Goal: Task Accomplishment & Management: Use online tool/utility

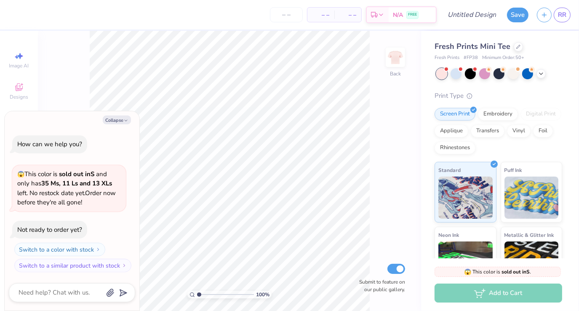
type textarea "x"
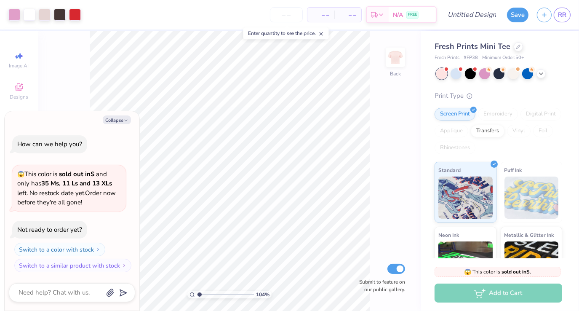
type input "1.0391138834697"
click at [117, 123] on button "Collapse" at bounding box center [117, 119] width 28 height 9
type textarea "x"
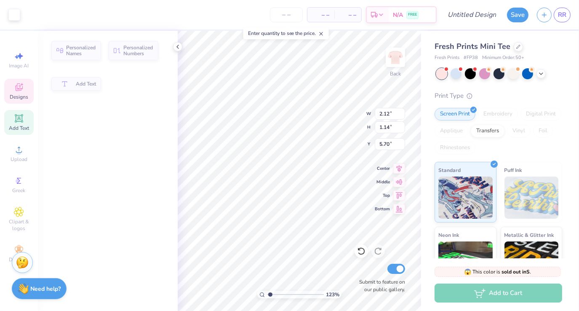
type input "1.23115622999635"
type input "2.12"
type input "1.14"
type input "5.70"
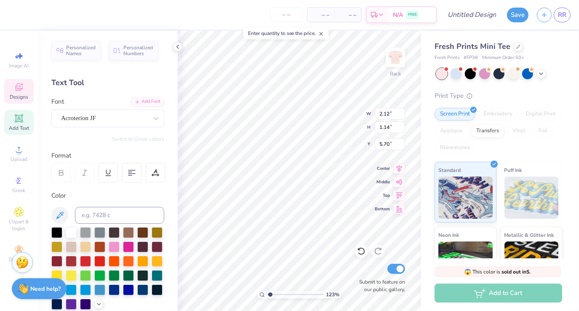
scroll to position [7, 1]
type input "1.23115622999635"
type textarea "AP"
type input "1.23115622999635"
type textarea "A"
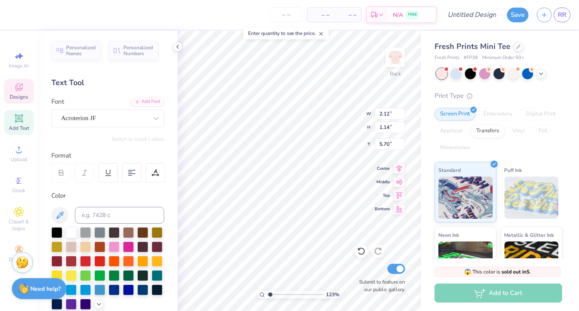
scroll to position [7, 1]
type input "1.23115622999635"
type textarea "N"
type input "1.23115622999635"
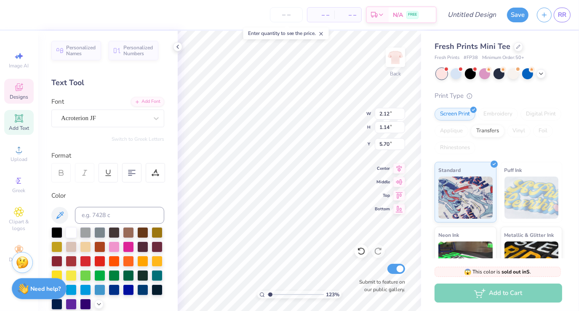
type textarea "NAM"
type input "1.23115622999635"
type textarea "NAM"
type input "1.23115622999635"
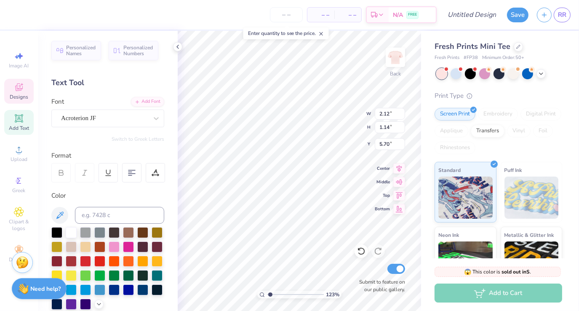
type textarea "N"
type input "1.23115622999635"
type textarea "Nam"
type input "1.23115622999635"
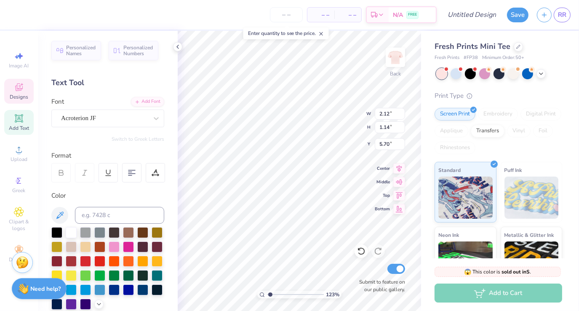
type textarea "Nami"
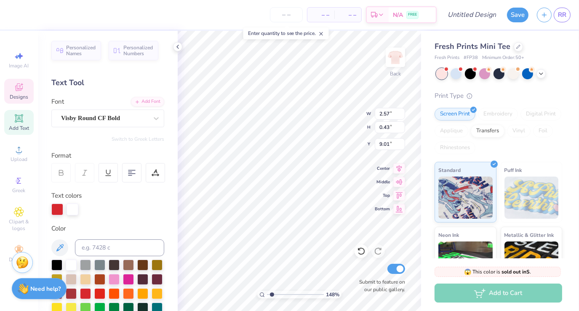
type input "1.48148510847835"
type textarea "HEART"
type input "1.48148510847835"
type textarea "me"
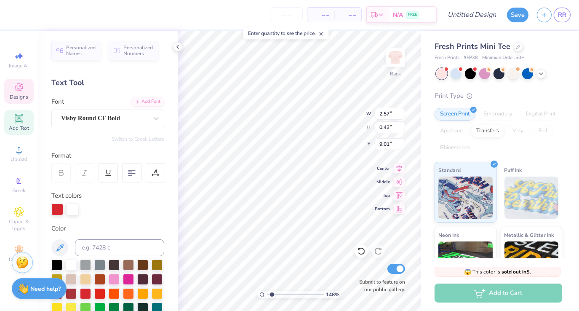
type input "1.48148510847835"
type textarea "m"
type input "1.48148510847835"
type textarea "M"
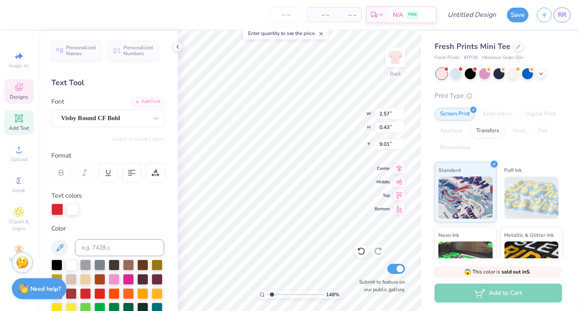
type input "1.48148510847835"
type textarea "MEN"
type input "1.48148510847835"
type textarea "MENT"
type input "1.48148510847835"
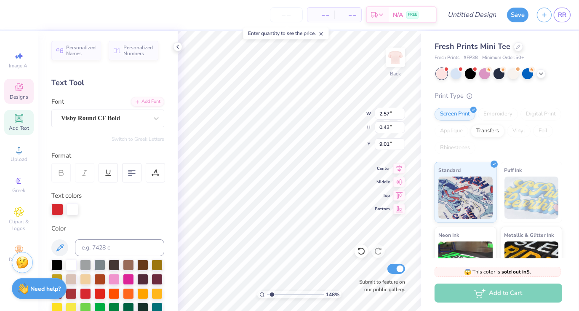
type textarea "MENTA"
type input "1.48148510847835"
type textarea "MENTAL"
type input "1.48148510847835"
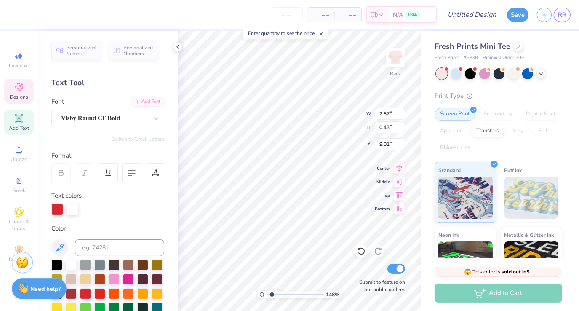
type textarea "MENTAL H"
type input "1.48148510847835"
type textarea "MENTAL HE"
type input "1.48148510847835"
type textarea "MENTAL HEA"
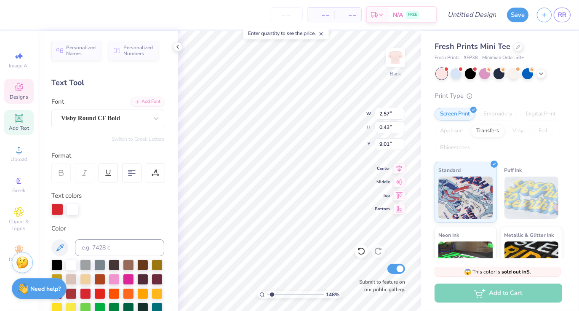
type input "1.48148510847835"
type textarea "MENTAL HEAL"
type input "1.48148510847835"
type textarea "MENTAL HEALTH"
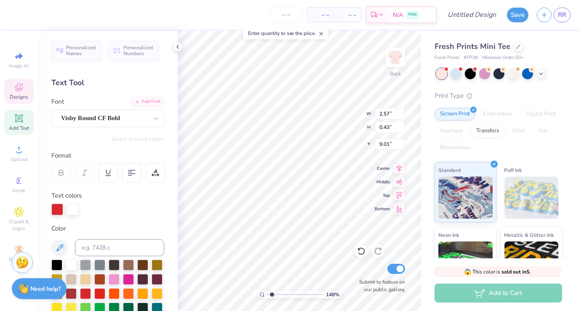
type input "1.48148510847835"
type input "1.14"
type input "0.24"
type input "9.36"
type input "1.48148510847835"
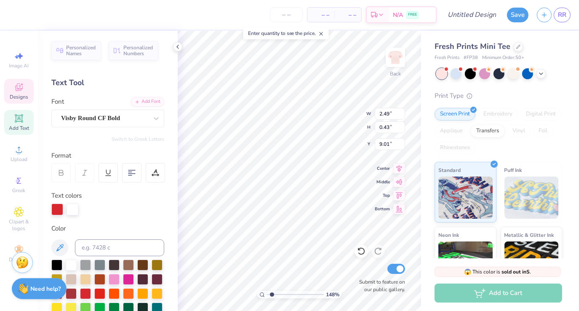
type input "9.36"
type input "1.48148510847835"
type input "2.02"
type input "0.27"
type input "8.77"
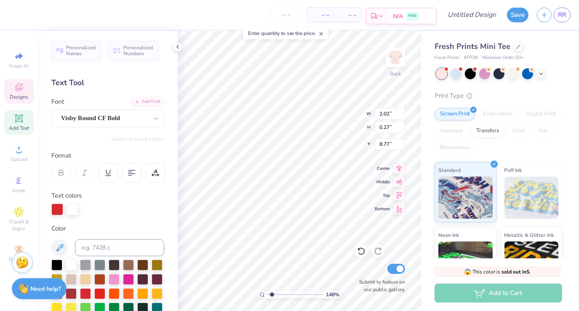
type input "1.48148510847835"
type input "9.01"
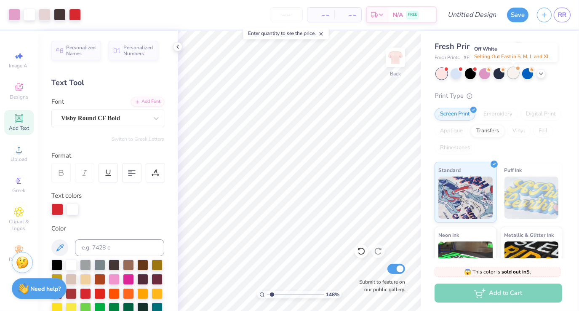
click at [514, 74] on div at bounding box center [513, 72] width 11 height 11
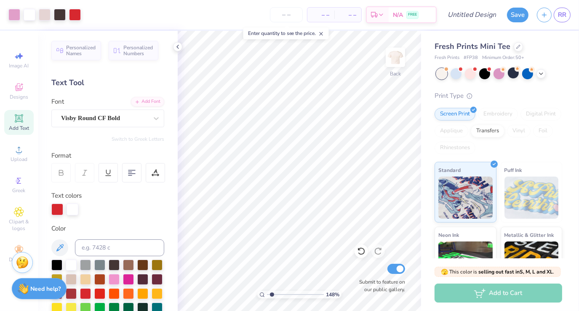
type input "1.48148510847835"
type textarea "x"
type input "1.48148510847835"
type textarea "x"
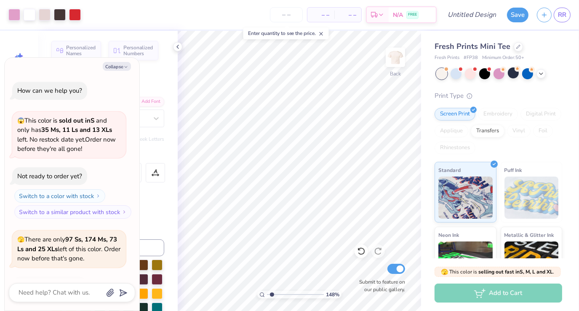
type input "1.48148510847835"
type textarea "x"
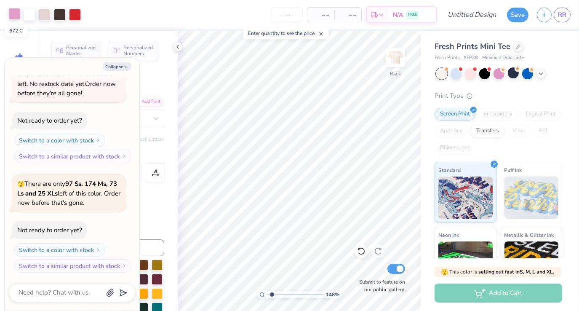
click at [13, 16] on div at bounding box center [14, 14] width 12 height 12
type input "1.48148510847835"
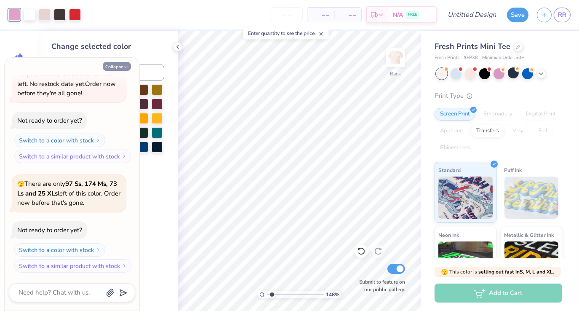
click at [110, 68] on button "Collapse" at bounding box center [117, 66] width 28 height 9
type textarea "x"
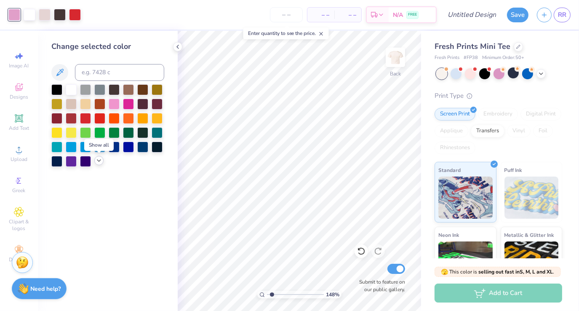
click at [102, 163] on icon at bounding box center [99, 160] width 7 height 7
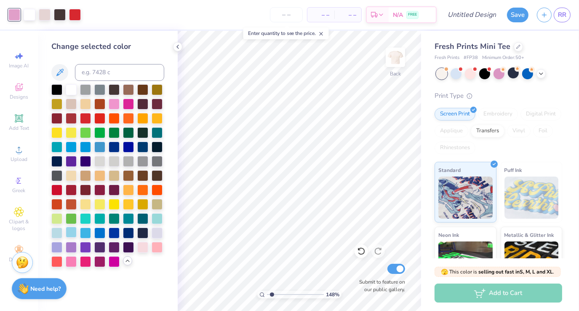
click at [71, 232] on div at bounding box center [71, 231] width 11 height 11
click at [75, 16] on div at bounding box center [75, 14] width 12 height 12
click at [100, 231] on div at bounding box center [99, 231] width 11 height 11
type input "1.48148510847835"
click at [125, 263] on icon at bounding box center [127, 260] width 7 height 7
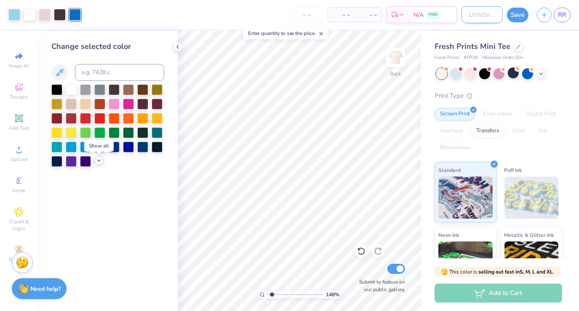
click at [481, 16] on input "Design Title" at bounding box center [481, 14] width 41 height 17
type input "n"
type input "1.48148510847835"
type input "na"
type input "1.48148510847835"
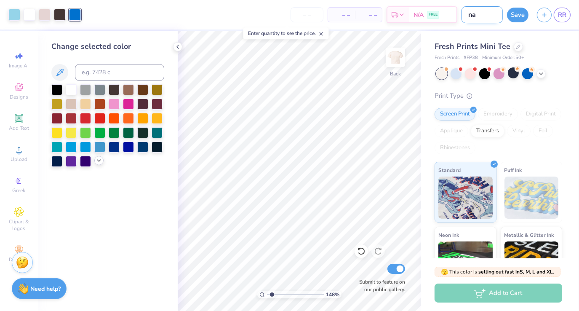
type input "nam"
type input "1.48148510847835"
type input "nami"
type input "1.48148510847835"
type input "nami"
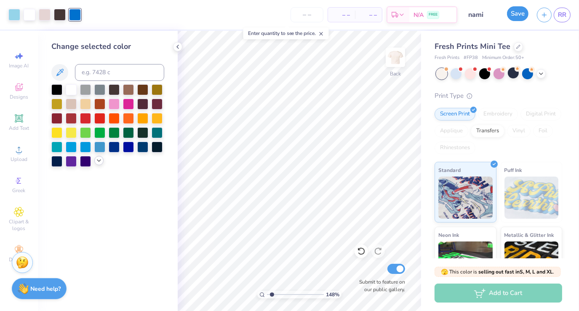
click at [521, 12] on button "Save" at bounding box center [517, 13] width 21 height 15
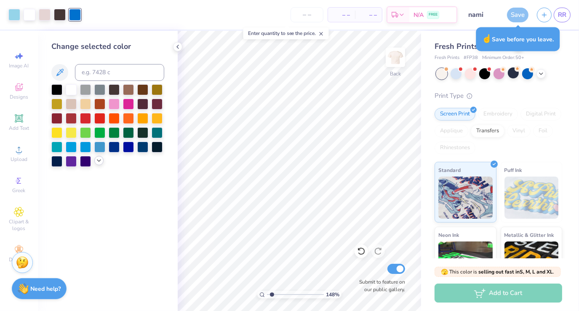
click at [519, 19] on div "Save" at bounding box center [517, 15] width 21 height 15
click at [560, 56] on div "Fresh Prints Mini Tee Fresh Prints # FP38 Minimum Order: 50 + Print Type Screen…" at bounding box center [500, 191] width 158 height 321
click at [481, 13] on input "nami" at bounding box center [481, 14] width 41 height 17
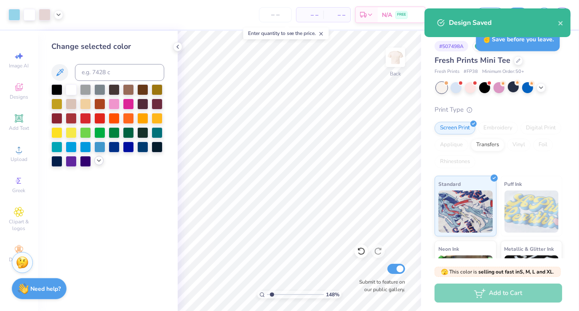
click at [484, 14] on div "Design Saved" at bounding box center [497, 26] width 149 height 38
click at [562, 23] on icon "close" at bounding box center [561, 23] width 6 height 7
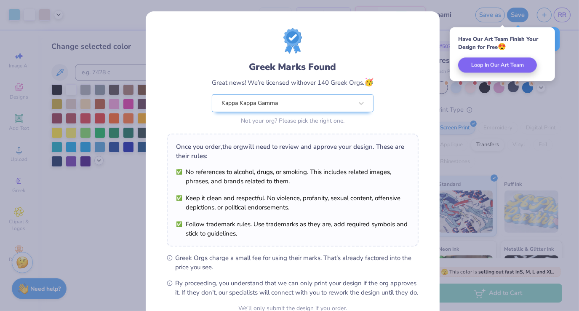
scroll to position [82, 0]
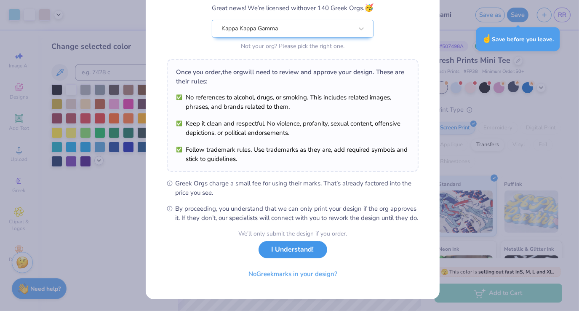
click at [279, 252] on button "I Understand!" at bounding box center [292, 249] width 69 height 17
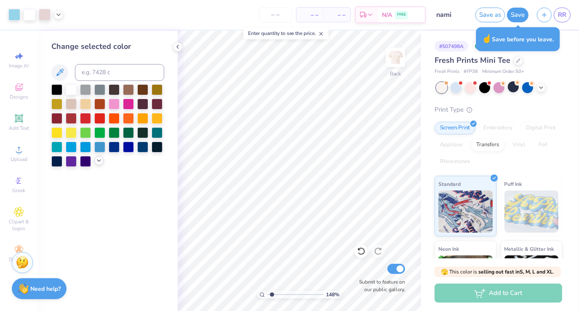
type input "1.48148510847835"
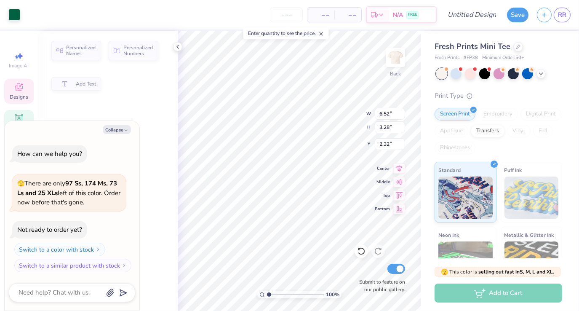
type textarea "x"
type input "3.28"
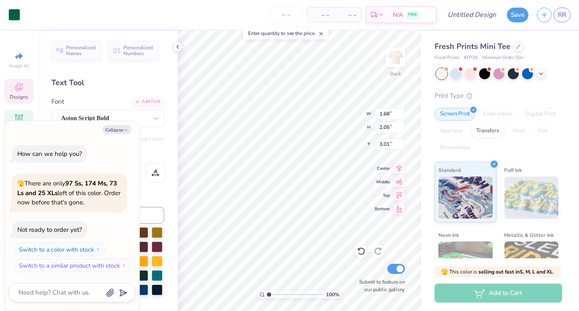
scroll to position [7, 1]
type textarea "x"
type textarea "K"
type textarea "x"
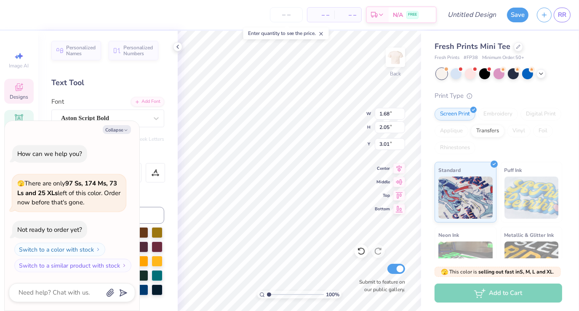
type textarea "Kap"
type textarea "x"
type textarea "Kappa"
type textarea "x"
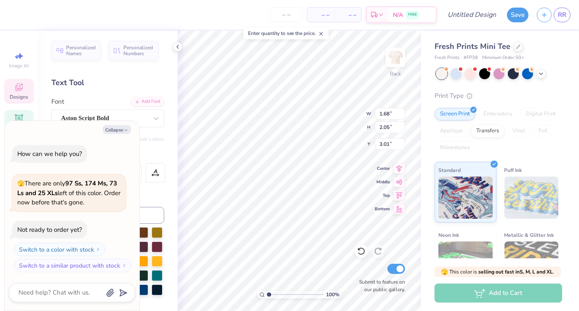
type input "3.36"
type input "1.82"
type input "7.24"
type textarea "x"
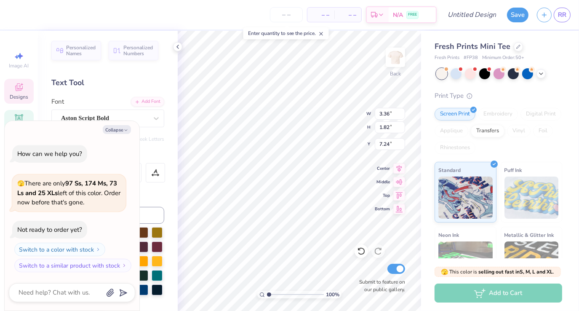
type textarea "x"
type textarea "N"
type textarea "x"
type textarea "Nam"
type textarea "x"
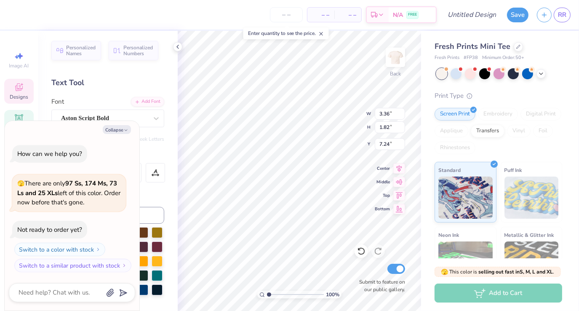
type textarea "Nami"
type textarea "x"
type textarea "Nam"
type textarea "x"
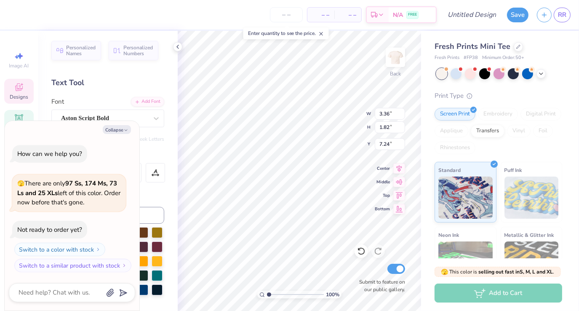
type textarea "Nami"
type textarea "x"
type input "8.10"
type input "3.44"
type input "2.35"
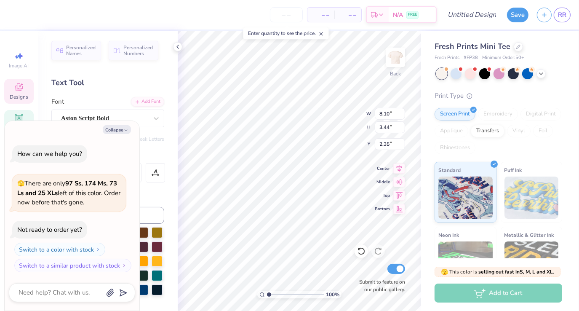
type textarea "x"
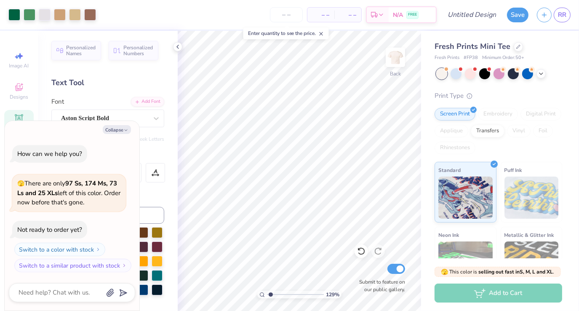
type input "1.28956420248204"
type textarea "x"
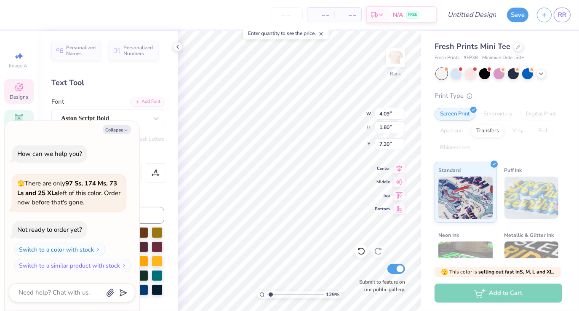
type input "1.28956420248204"
type textarea "x"
type input "1.28956420248204"
type textarea "x"
type input "3.41"
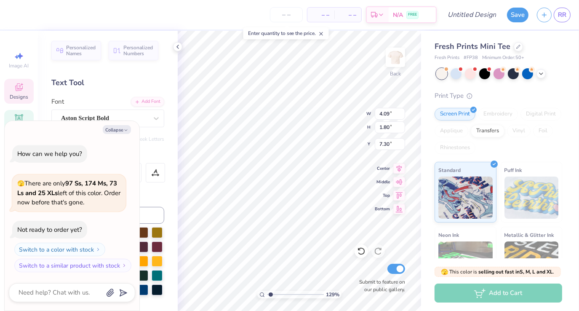
type input "1.50"
type input "7.26"
type input "1.28956420248204"
type textarea "x"
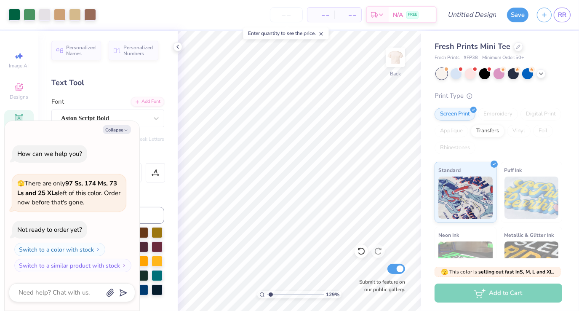
type input "1.28956420248204"
type textarea "x"
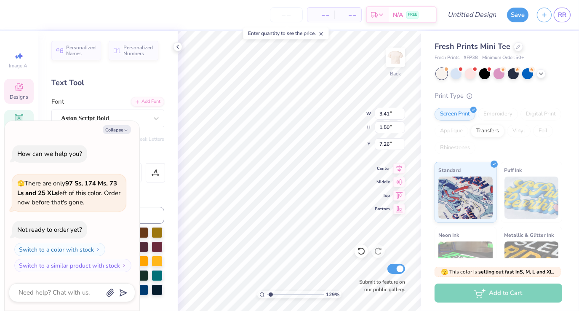
type input "1.28956420248204"
type textarea "x"
type input "1.28956420248204"
type textarea "x"
type input "7.25"
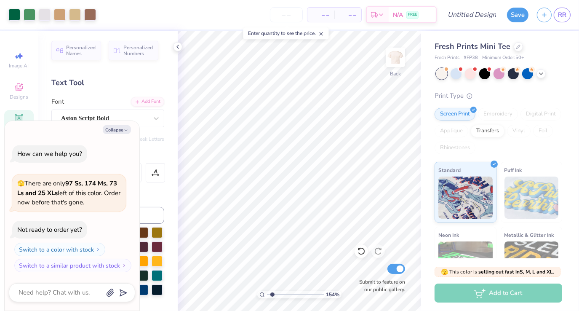
type input "1.54124756388066"
type textarea "x"
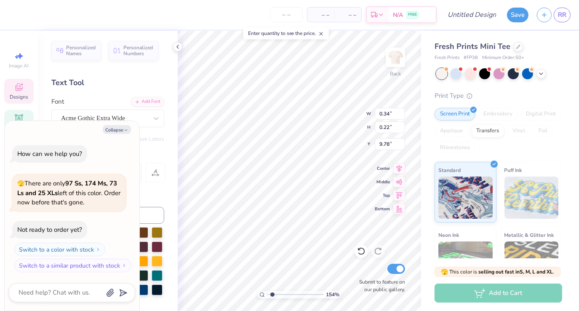
type input "1.54124756388066"
type textarea "x"
type textarea "2"
type input "1.54124756388066"
type textarea "x"
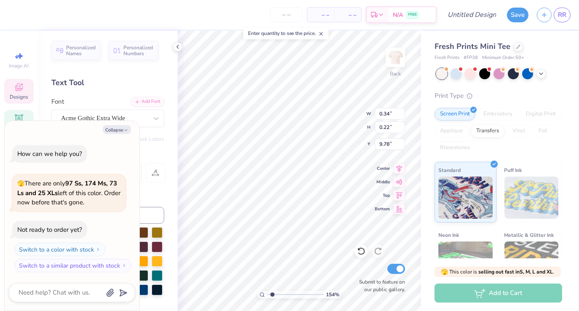
type textarea "25"
type input "1.54124756388066"
type textarea "x"
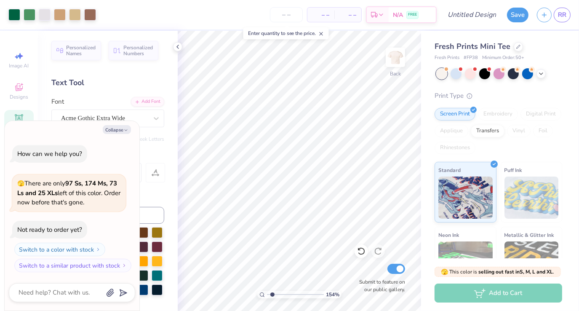
type input "1.54124756388066"
type textarea "x"
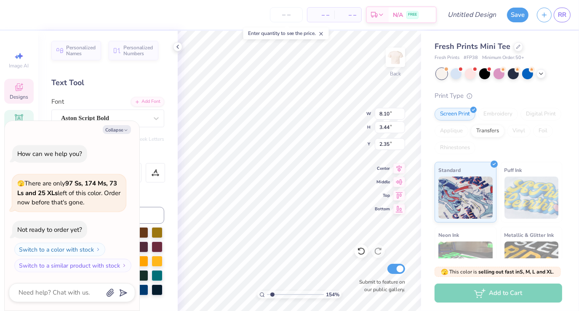
type input "1.54124756388066"
type textarea "x"
type input "1.54124756388066"
type textarea "x"
type input "1.94"
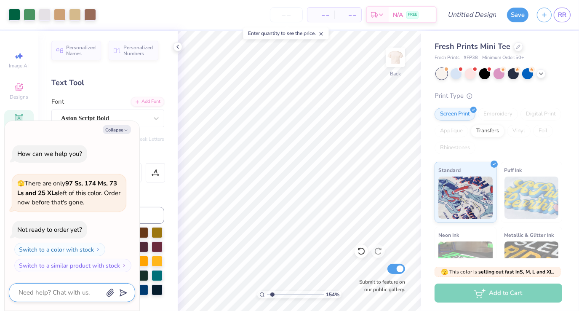
click at [61, 295] on textarea at bounding box center [60, 292] width 85 height 11
click at [119, 131] on button "Collapse" at bounding box center [117, 129] width 28 height 9
type textarea "x"
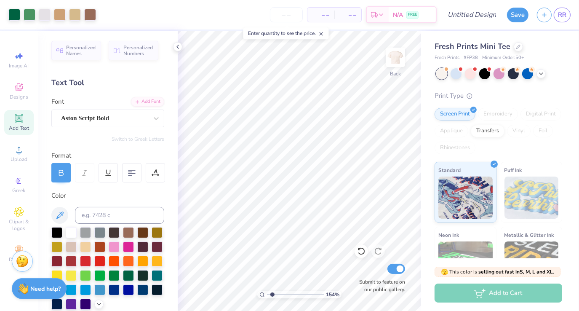
click at [20, 266] on img at bounding box center [22, 261] width 13 height 13
type input "1.54124756388066"
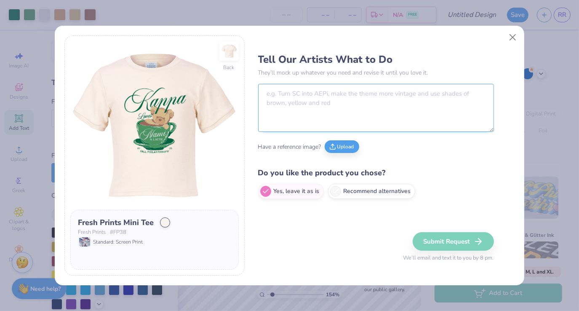
click at [312, 92] on textarea at bounding box center [376, 108] width 236 height 48
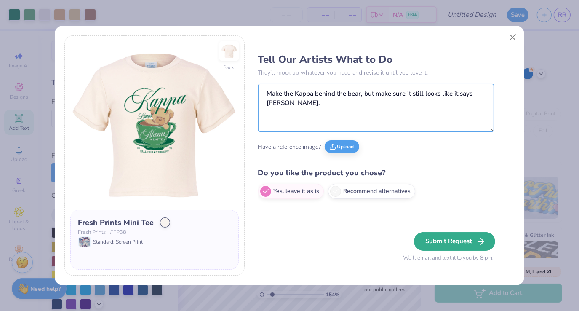
type textarea "Make the Kappa behind the bear, but make sure it still looks like it says [PERS…"
click at [453, 238] on button "Submit Request" at bounding box center [454, 241] width 81 height 19
type input "1.54124756388066"
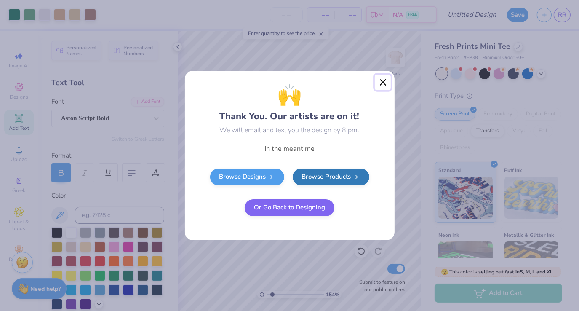
click at [379, 79] on button "Close" at bounding box center [383, 82] width 16 height 16
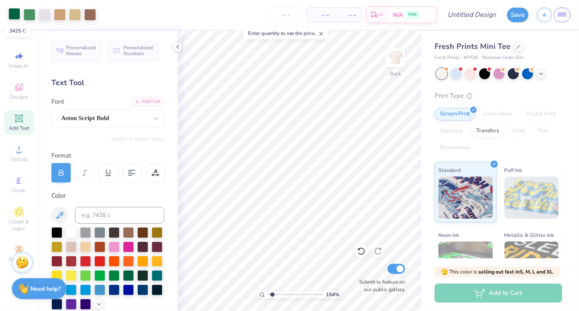
click at [15, 19] on div at bounding box center [14, 14] width 12 height 12
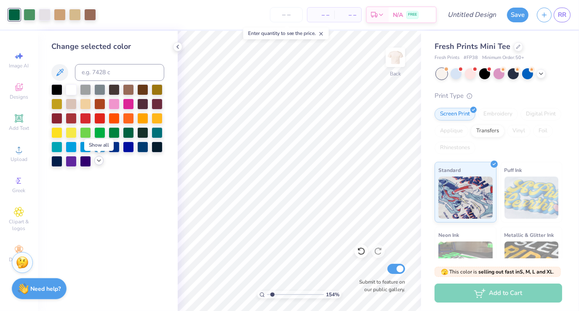
click at [98, 161] on icon at bounding box center [99, 160] width 7 height 7
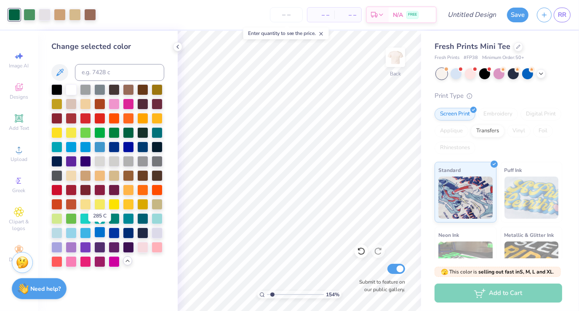
click at [104, 232] on div at bounding box center [99, 231] width 11 height 11
click at [29, 16] on div at bounding box center [30, 14] width 12 height 12
click at [83, 233] on div at bounding box center [85, 231] width 11 height 11
click at [17, 19] on div at bounding box center [14, 14] width 12 height 12
click at [115, 147] on div at bounding box center [114, 146] width 11 height 11
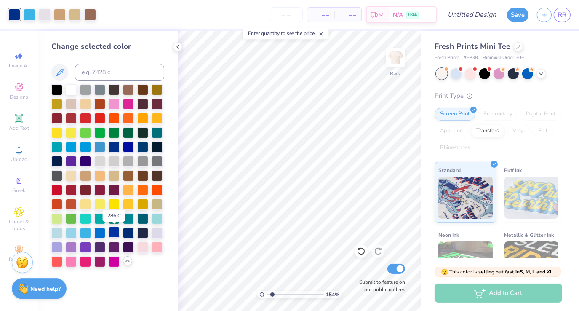
click at [114, 234] on div at bounding box center [114, 231] width 11 height 11
click at [101, 233] on div at bounding box center [99, 231] width 11 height 11
click at [100, 144] on div at bounding box center [99, 146] width 11 height 11
click at [84, 148] on div at bounding box center [85, 146] width 11 height 11
click at [102, 146] on div at bounding box center [99, 146] width 11 height 11
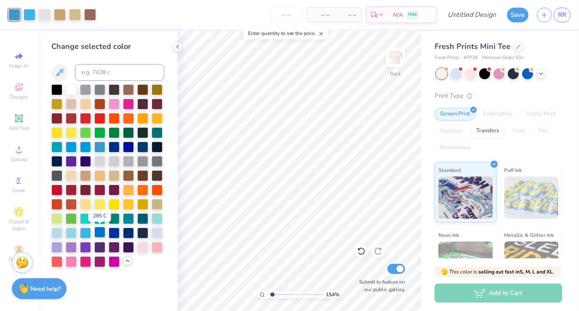
click at [97, 231] on div at bounding box center [99, 231] width 11 height 11
click at [100, 145] on div at bounding box center [99, 146] width 11 height 11
click at [84, 147] on div at bounding box center [85, 146] width 11 height 11
click at [101, 233] on div at bounding box center [99, 231] width 11 height 11
click at [178, 45] on polyline at bounding box center [178, 46] width 2 height 3
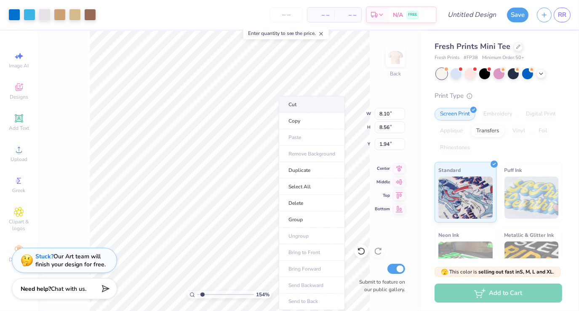
click at [306, 107] on li "Cut" at bounding box center [312, 104] width 66 height 17
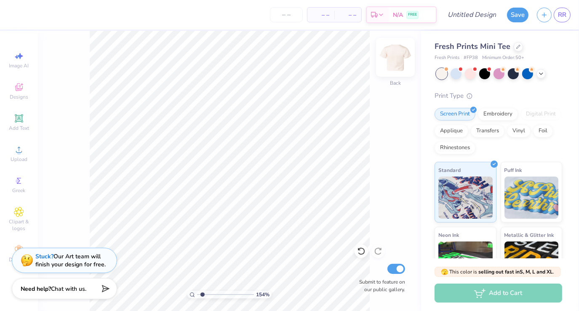
click at [394, 56] on img at bounding box center [395, 57] width 34 height 34
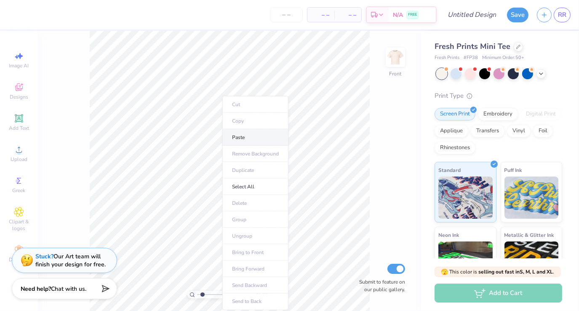
click at [236, 134] on li "Paste" at bounding box center [255, 137] width 66 height 16
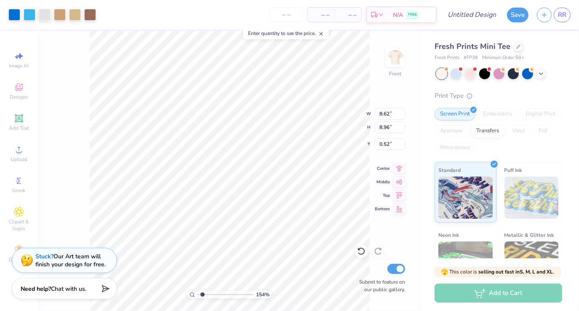
type input "1.54124756388066"
type input "4.02"
drag, startPoint x: 203, startPoint y: 293, endPoint x: 136, endPoint y: 287, distance: 67.6
type input "1"
click at [197, 290] on input "range" at bounding box center [225, 294] width 57 height 8
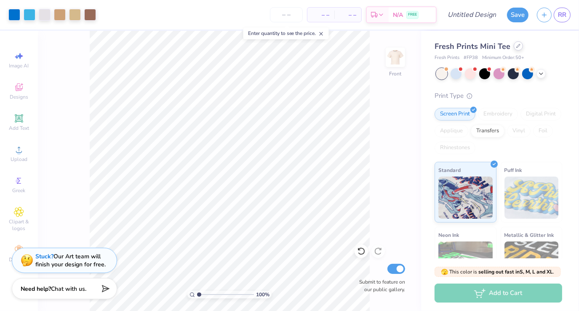
click at [518, 45] on div at bounding box center [517, 45] width 9 height 9
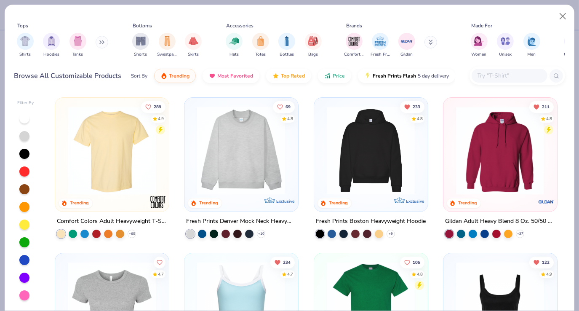
click at [121, 161] on img at bounding box center [112, 150] width 96 height 88
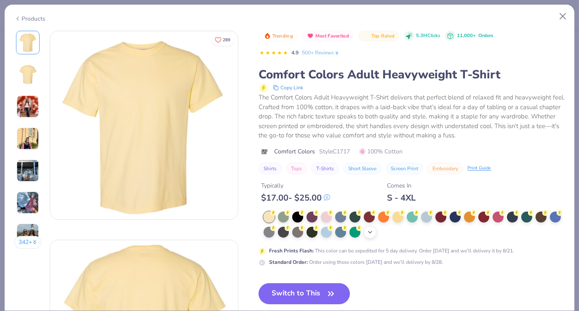
click at [373, 231] on icon at bounding box center [370, 232] width 7 height 7
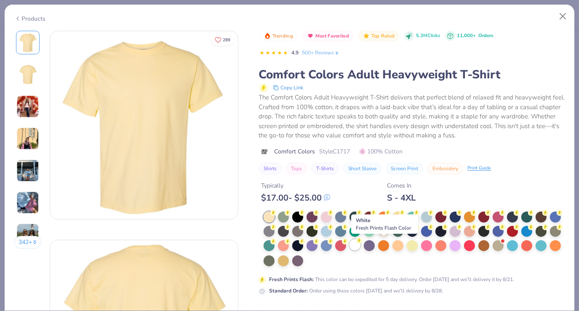
click at [360, 243] on div at bounding box center [354, 244] width 11 height 11
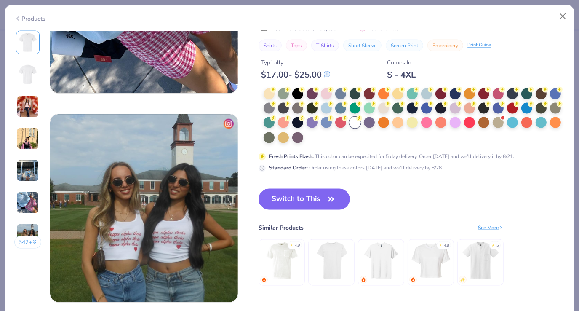
scroll to position [1184, 0]
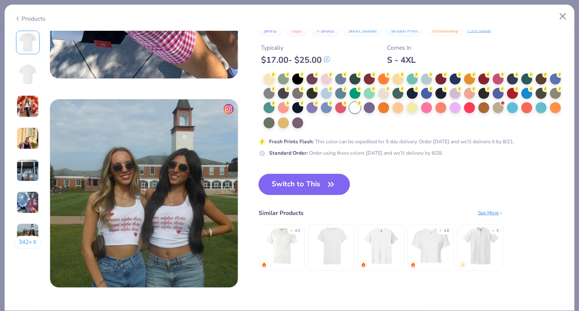
click at [333, 184] on icon "button" at bounding box center [330, 184] width 5 height 4
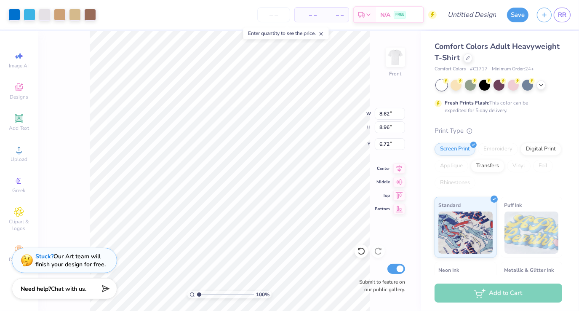
type input "6.72"
type input "12.81"
type input "13.32"
type input "6.66"
